Goal: Navigation & Orientation: Find specific page/section

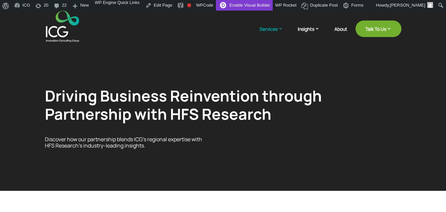
click at [252, 7] on link "Enable Visual Builder" at bounding box center [244, 5] width 57 height 11
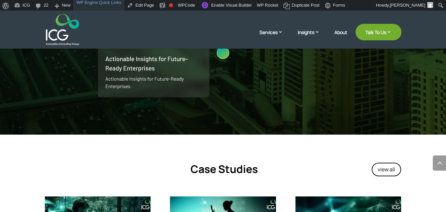
scroll to position [801, 0]
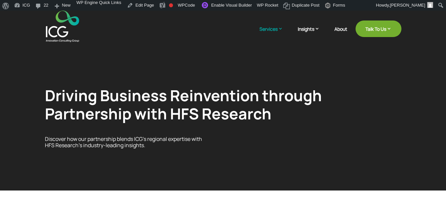
click at [67, 33] on img at bounding box center [62, 26] width 33 height 31
